Goal: Participate in discussion: Engage in conversation with other users on a specific topic

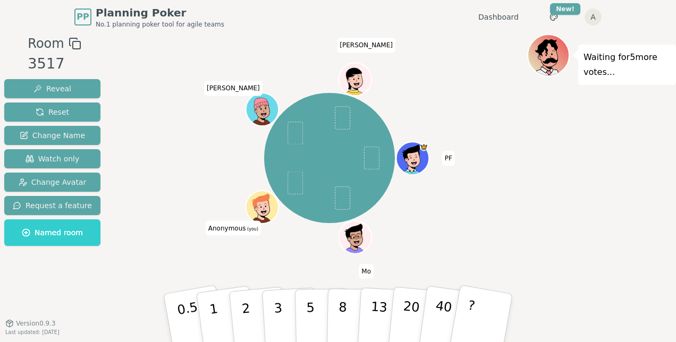
click at [441, 219] on div "PF Mo Anonymous (you) [PERSON_NAME]" at bounding box center [329, 158] width 395 height 210
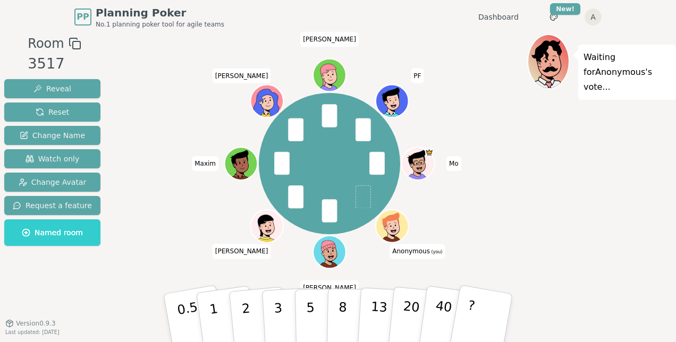
drag, startPoint x: 344, startPoint y: 308, endPoint x: 367, endPoint y: 199, distance: 111.8
click at [367, 199] on div "Room 3517 Reveal Reset Change Name Watch only Change Avatar Request a feature N…" at bounding box center [338, 180] width 676 height 292
drag, startPoint x: 355, startPoint y: 244, endPoint x: 365, endPoint y: 195, distance: 49.4
click at [365, 195] on div "Room 3517 Reveal Reset Change Name Watch only Change Avatar Request a feature N…" at bounding box center [338, 180] width 676 height 292
click at [339, 311] on p "8" at bounding box center [342, 317] width 9 height 57
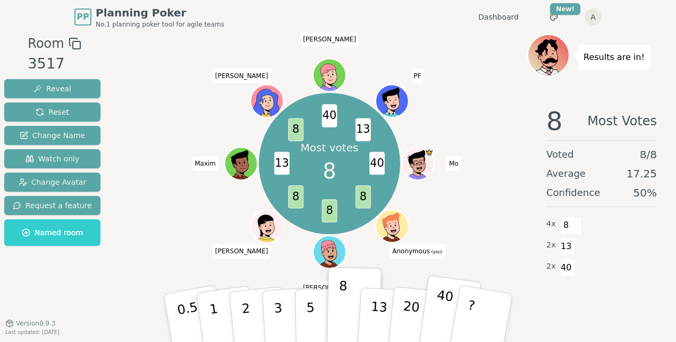
click at [441, 302] on p "40" at bounding box center [442, 317] width 24 height 59
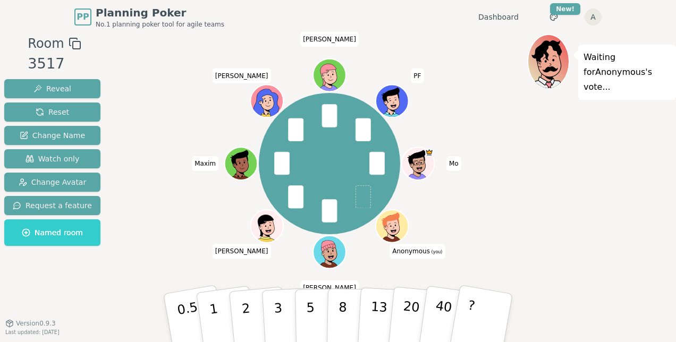
drag, startPoint x: 284, startPoint y: 311, endPoint x: 353, endPoint y: 224, distance: 111.6
click at [352, 227] on div "Room 3517 Reveal Reset Change Name Watch only Change Avatar Request a feature N…" at bounding box center [338, 180] width 676 height 292
click at [282, 308] on button "3" at bounding box center [290, 318] width 58 height 83
drag, startPoint x: 414, startPoint y: 303, endPoint x: 373, endPoint y: 203, distance: 108.6
click at [373, 203] on div "Room 3517 Reveal Reset Change Name Watch only Change Avatar Request a feature N…" at bounding box center [338, 180] width 676 height 292
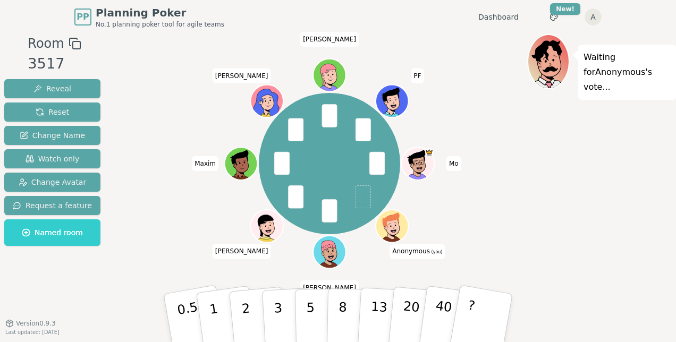
drag, startPoint x: 407, startPoint y: 312, endPoint x: 376, endPoint y: 235, distance: 83.2
click at [376, 235] on div "Room 3517 Reveal Reset Change Name Watch only Change Avatar Request a feature N…" at bounding box center [338, 180] width 676 height 292
click at [411, 304] on p "20" at bounding box center [410, 317] width 22 height 58
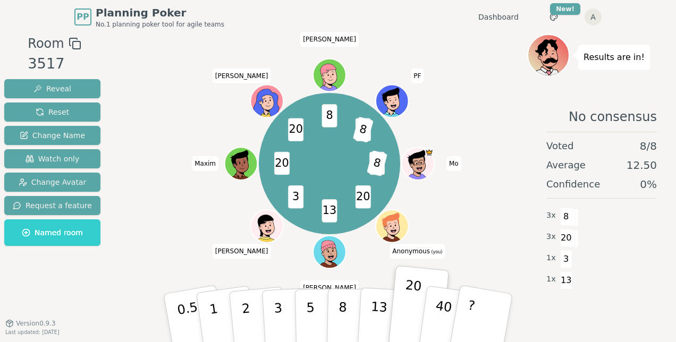
drag, startPoint x: 344, startPoint y: 316, endPoint x: 347, endPoint y: 276, distance: 39.5
click at [347, 288] on button "8" at bounding box center [353, 328] width 55 height 81
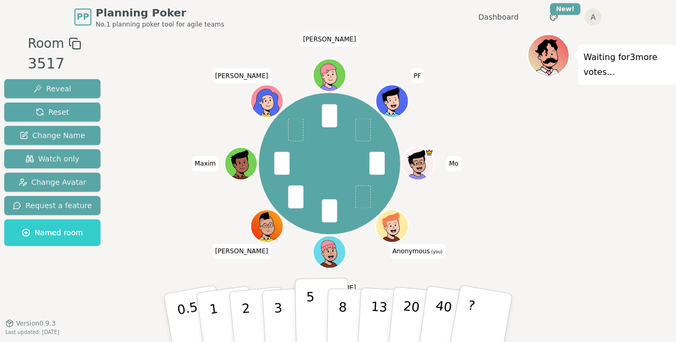
click at [309, 318] on p "5" at bounding box center [310, 317] width 9 height 57
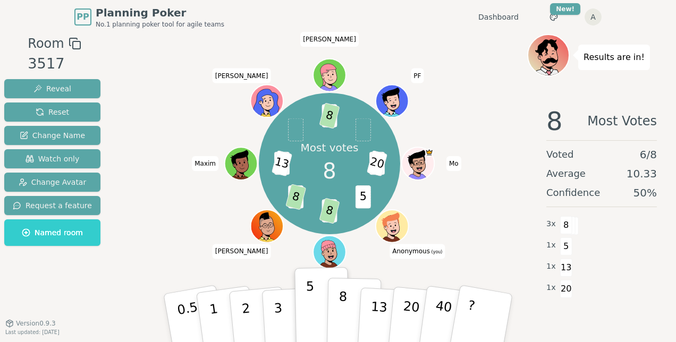
click at [346, 302] on button "8" at bounding box center [354, 318] width 55 height 81
